Goal: Use online tool/utility: Use online tool/utility

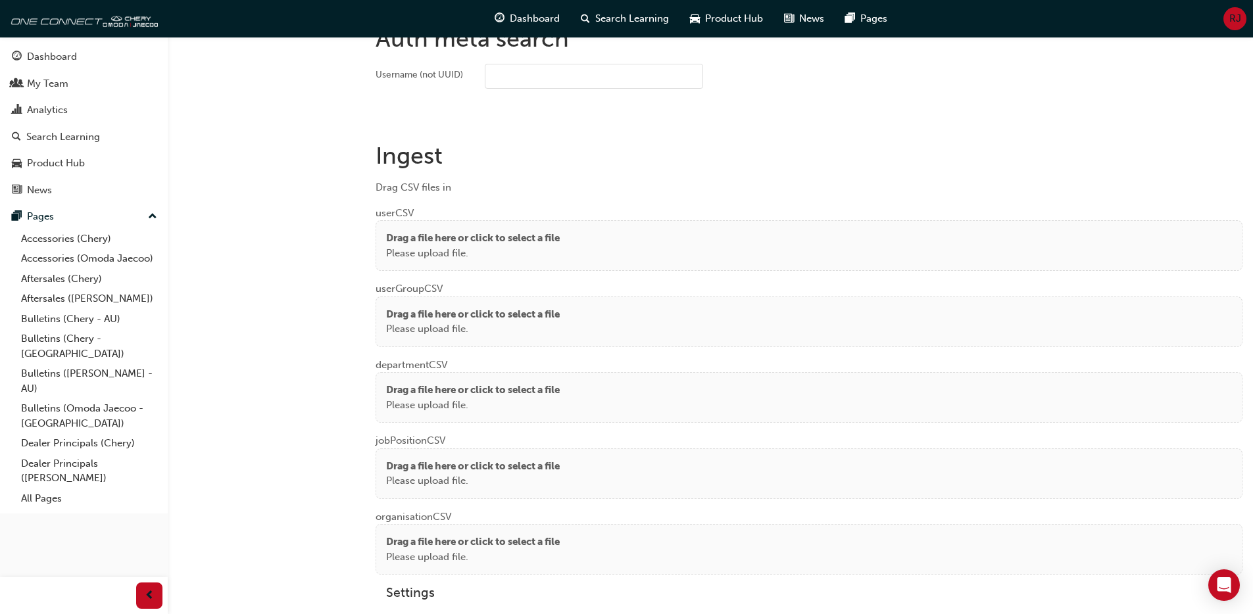
scroll to position [941, 0]
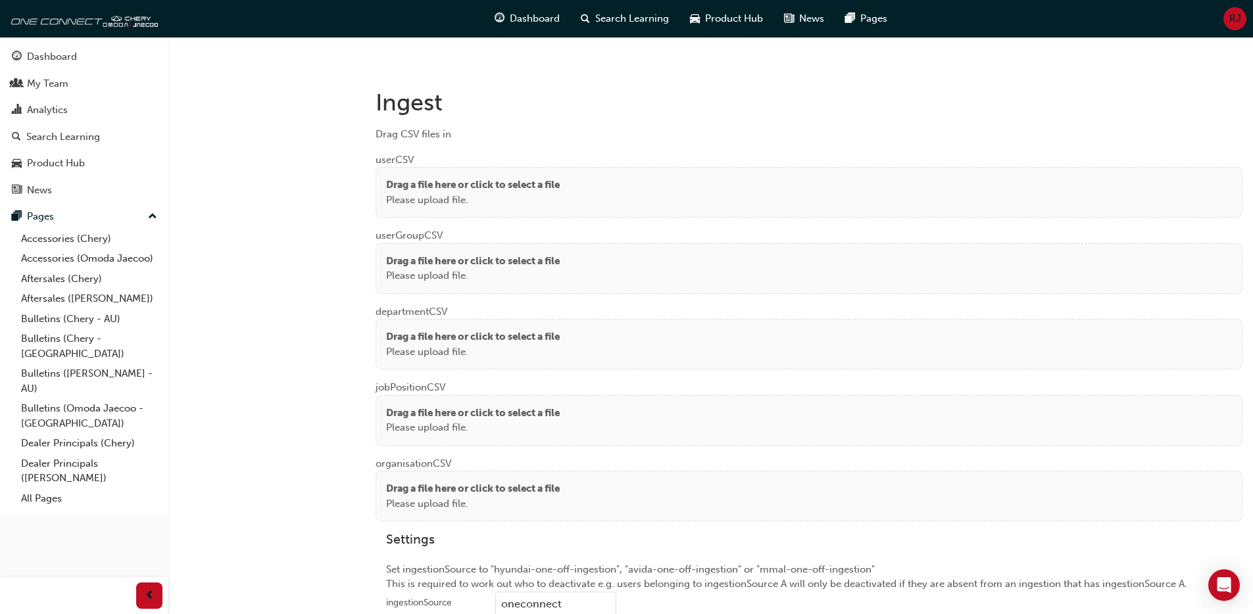
click at [401, 183] on p "Drag a file here or click to select a file" at bounding box center [473, 185] width 174 height 15
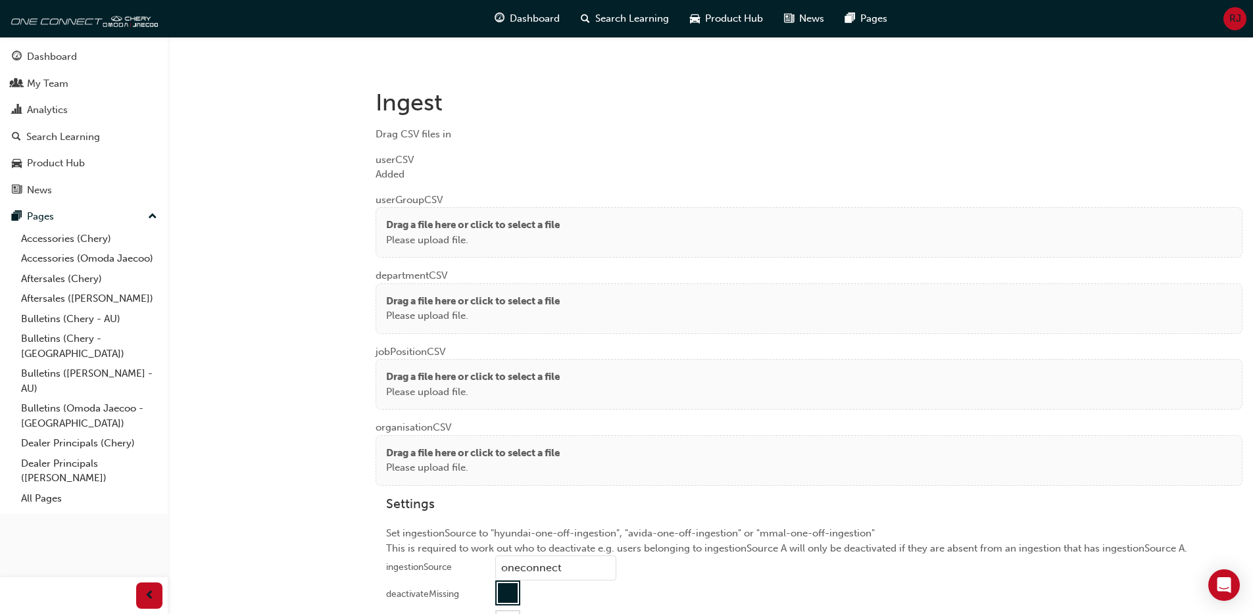
click at [412, 231] on p "Drag a file here or click to select a file" at bounding box center [473, 225] width 174 height 15
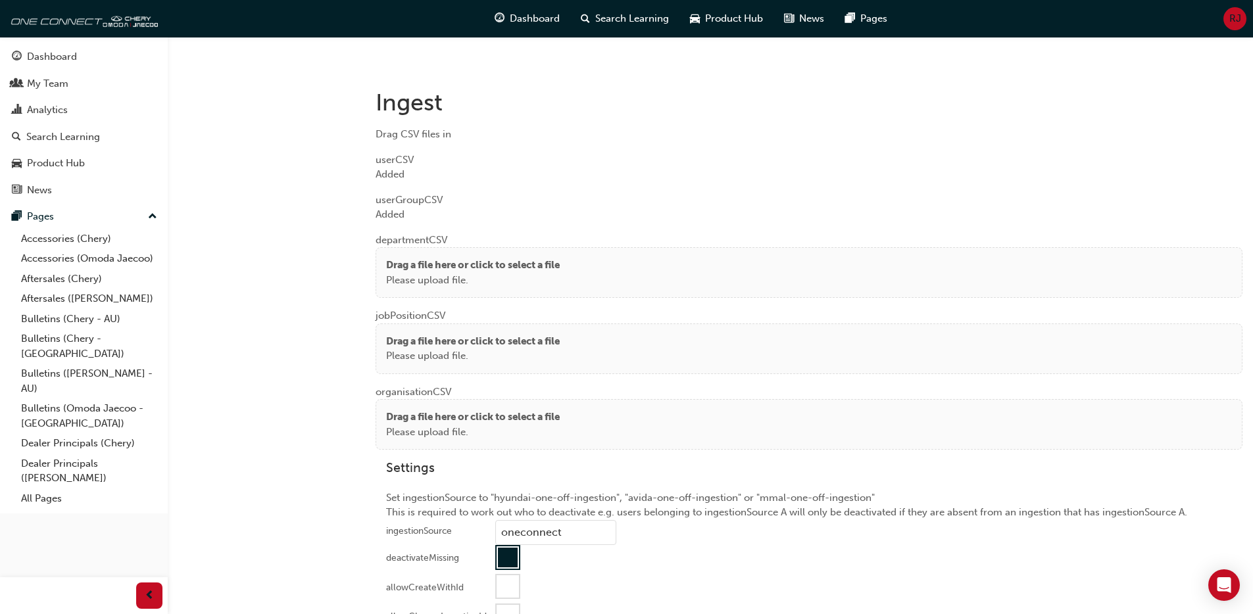
click at [429, 283] on p "Please upload file." at bounding box center [473, 280] width 174 height 15
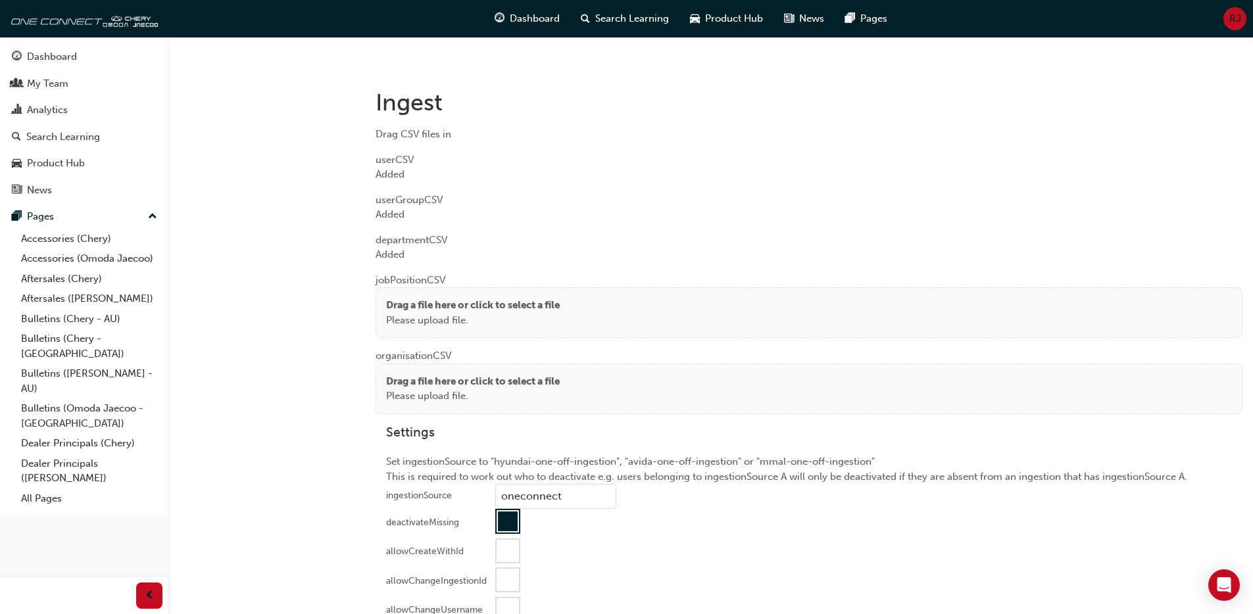
click at [482, 304] on p "Drag a file here or click to select a file" at bounding box center [473, 305] width 174 height 15
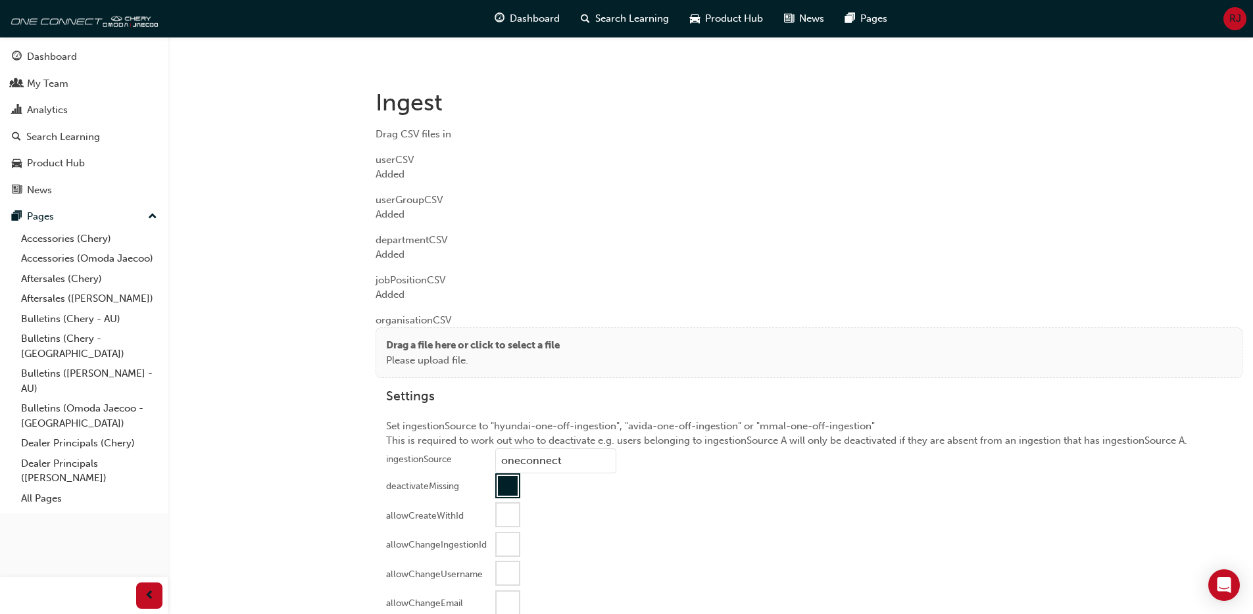
click at [404, 354] on p "Please upload file." at bounding box center [473, 360] width 174 height 15
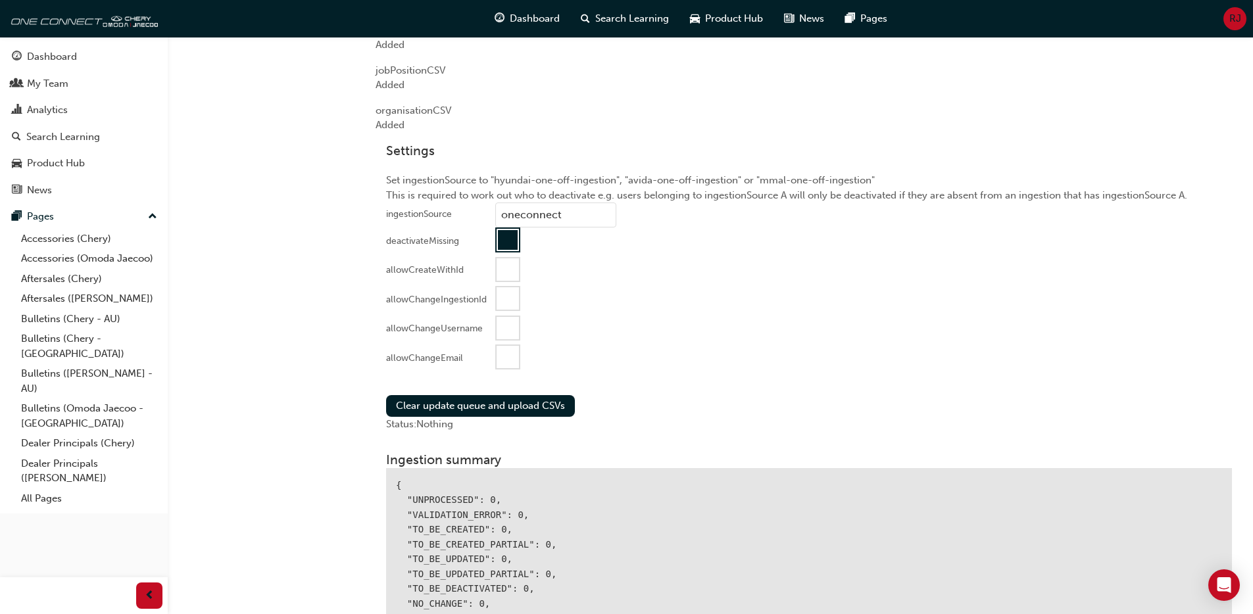
scroll to position [1170, 0]
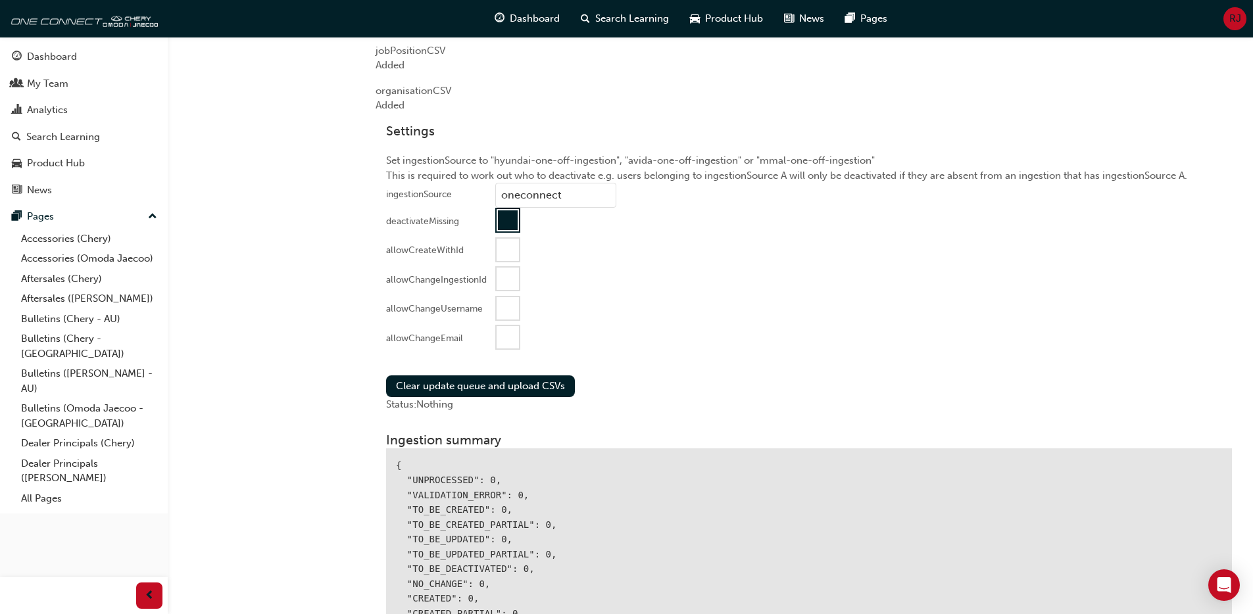
click at [507, 337] on div at bounding box center [507, 337] width 22 height 22
click at [489, 389] on button "Clear update queue and upload CSVs" at bounding box center [480, 386] width 189 height 22
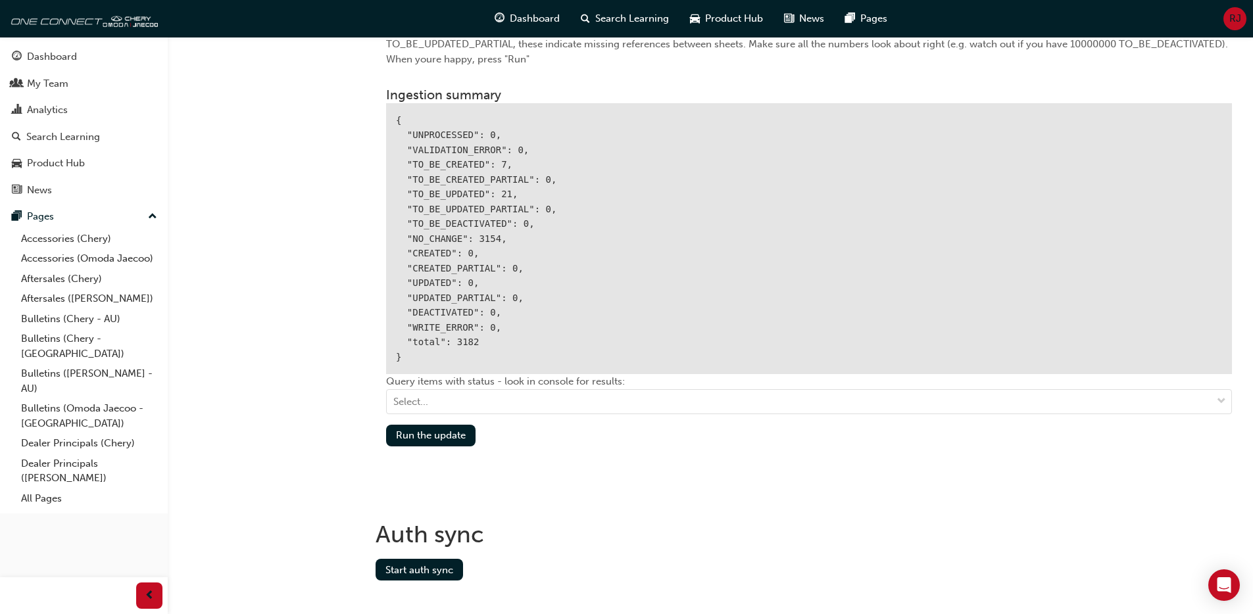
scroll to position [1564, 0]
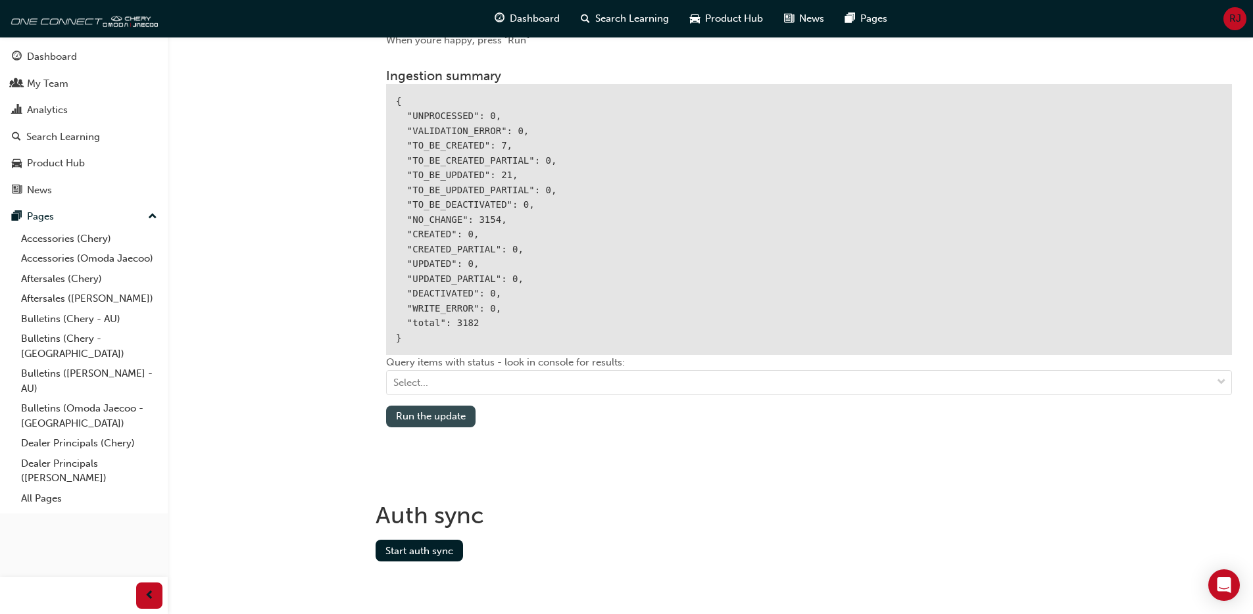
click at [424, 415] on button "Run the update" at bounding box center [430, 417] width 89 height 22
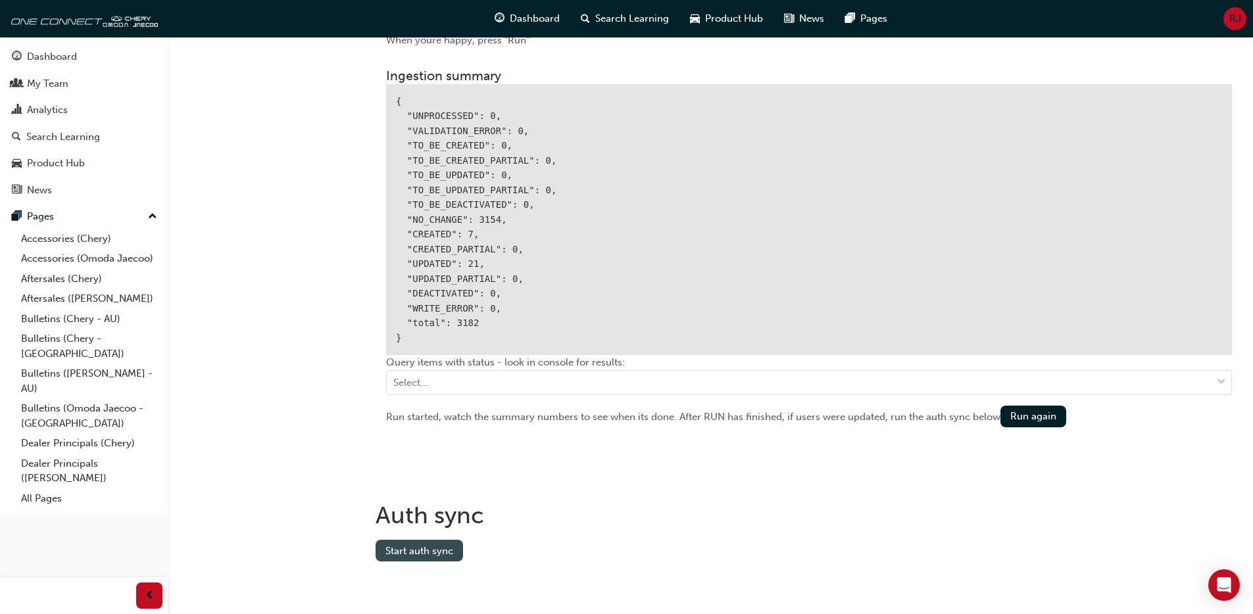
click at [438, 546] on button "Start auth sync" at bounding box center [418, 551] width 87 height 22
